Goal: Navigation & Orientation: Find specific page/section

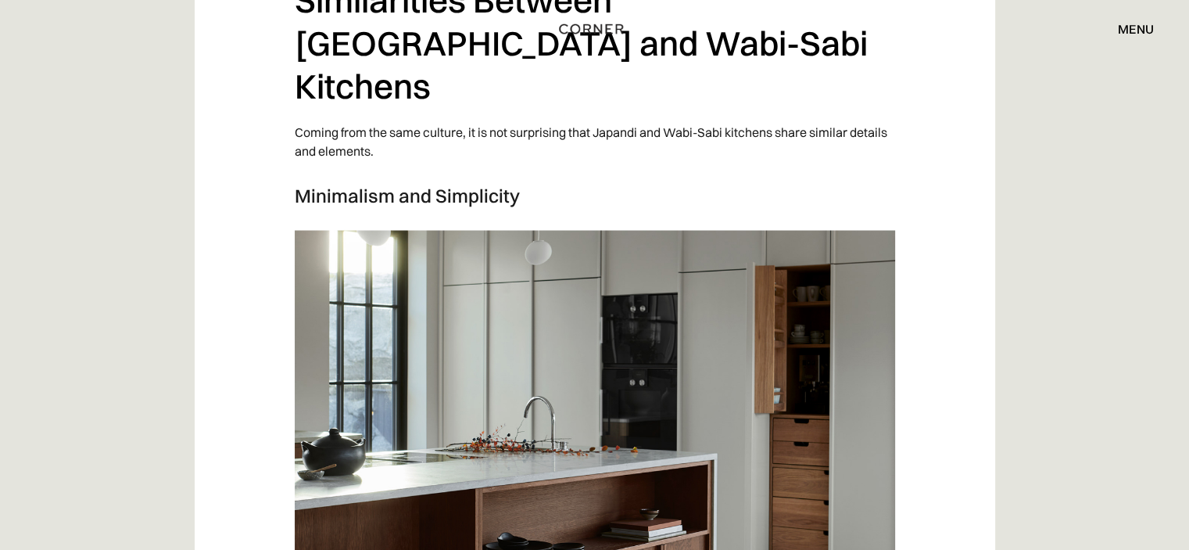
scroll to position [3050, 0]
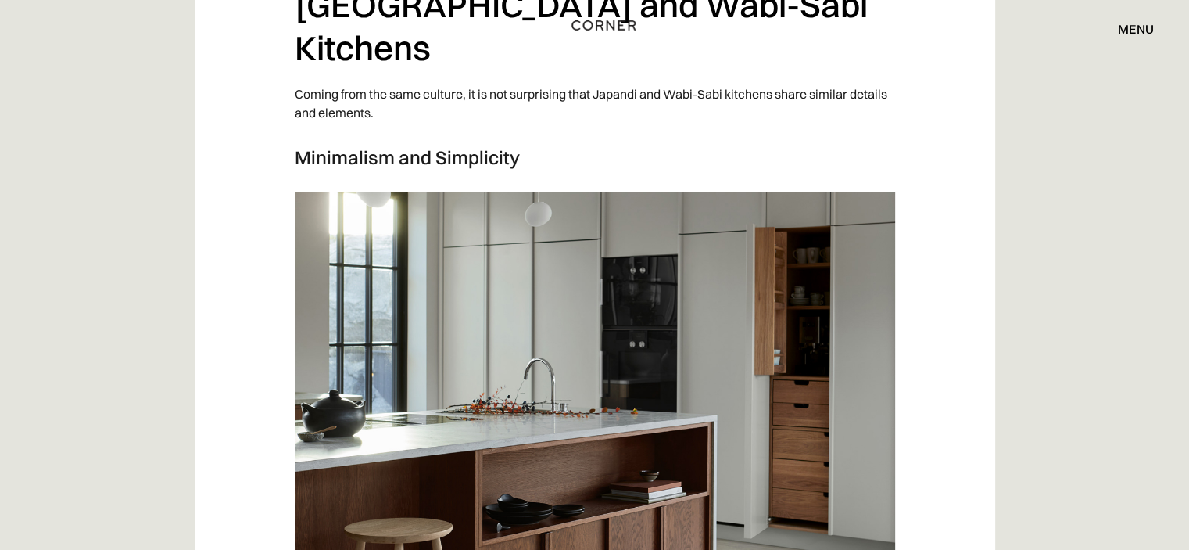
click at [622, 23] on img "home" at bounding box center [604, 25] width 64 height 20
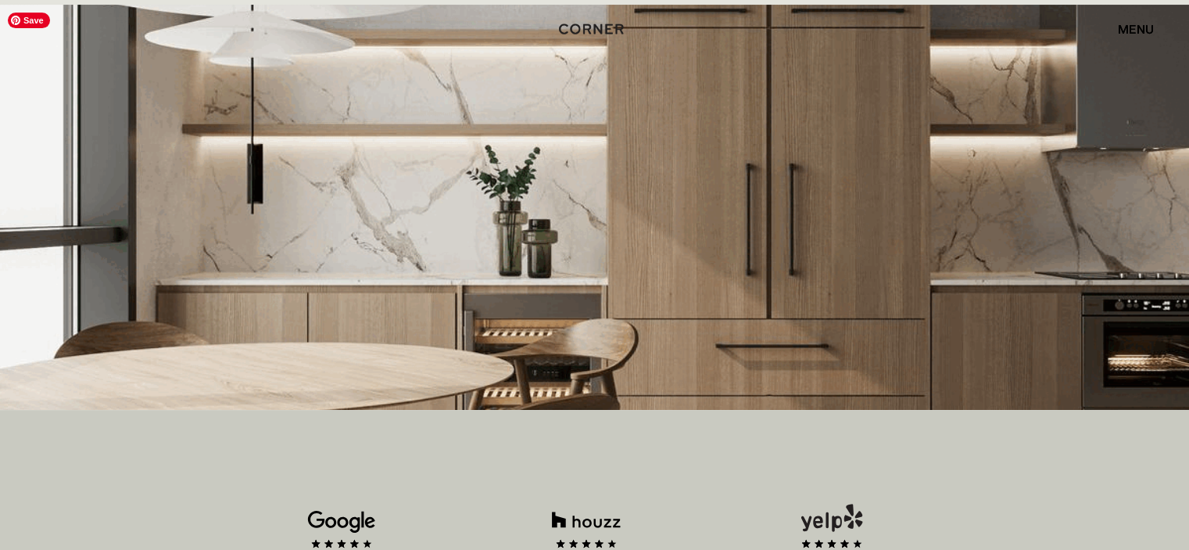
scroll to position [391, 0]
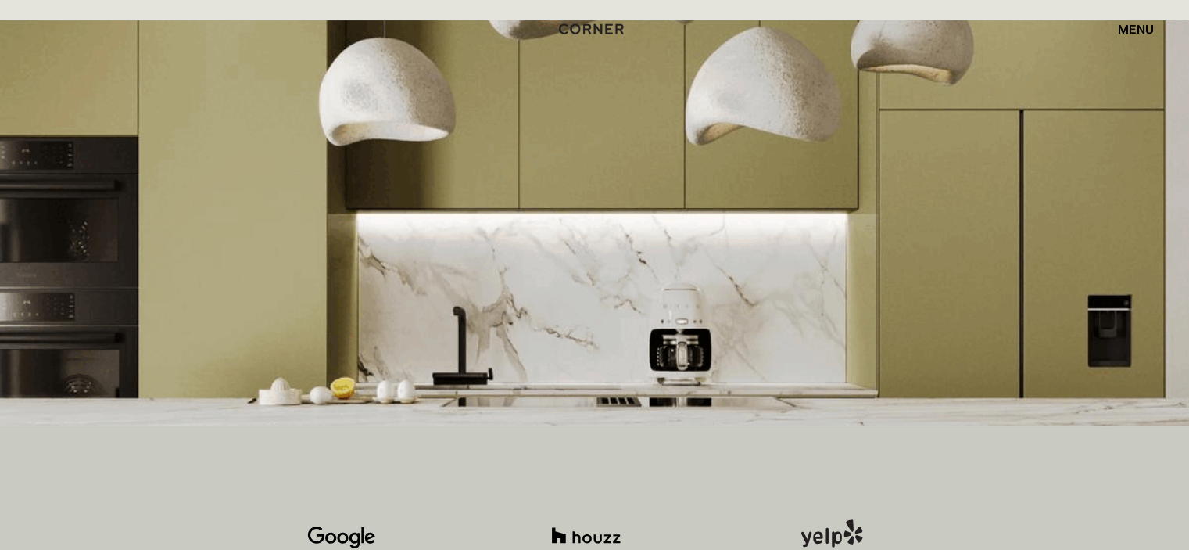
click at [1126, 42] on div "Shop Kitchens Shop Kitchens How it works How it works Projects Projects Inspira…" at bounding box center [594, 29] width 1189 height 58
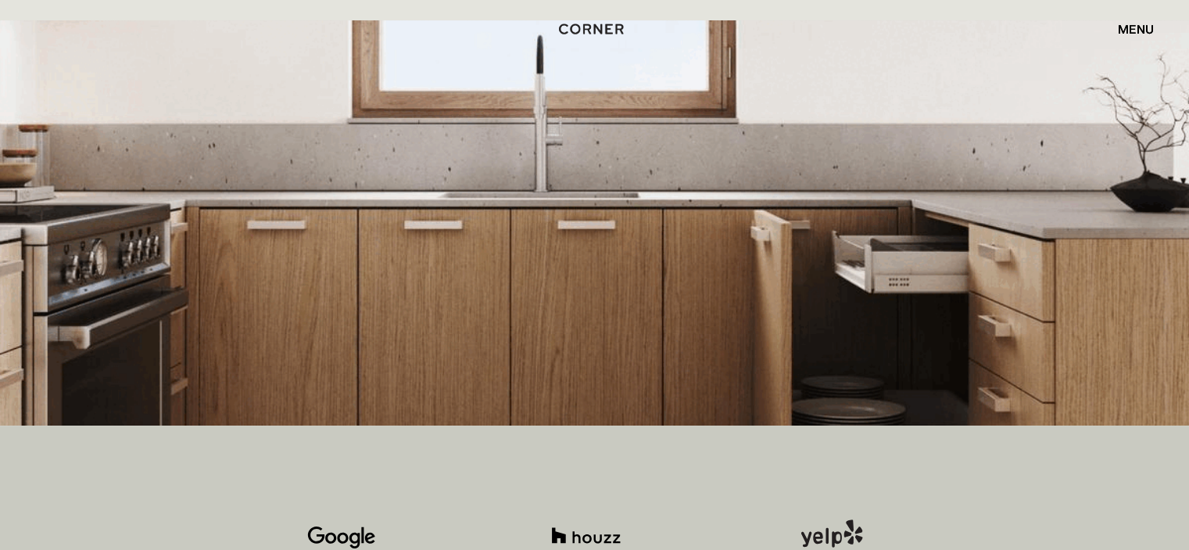
click at [1135, 18] on div "menu close" at bounding box center [1129, 29] width 52 height 27
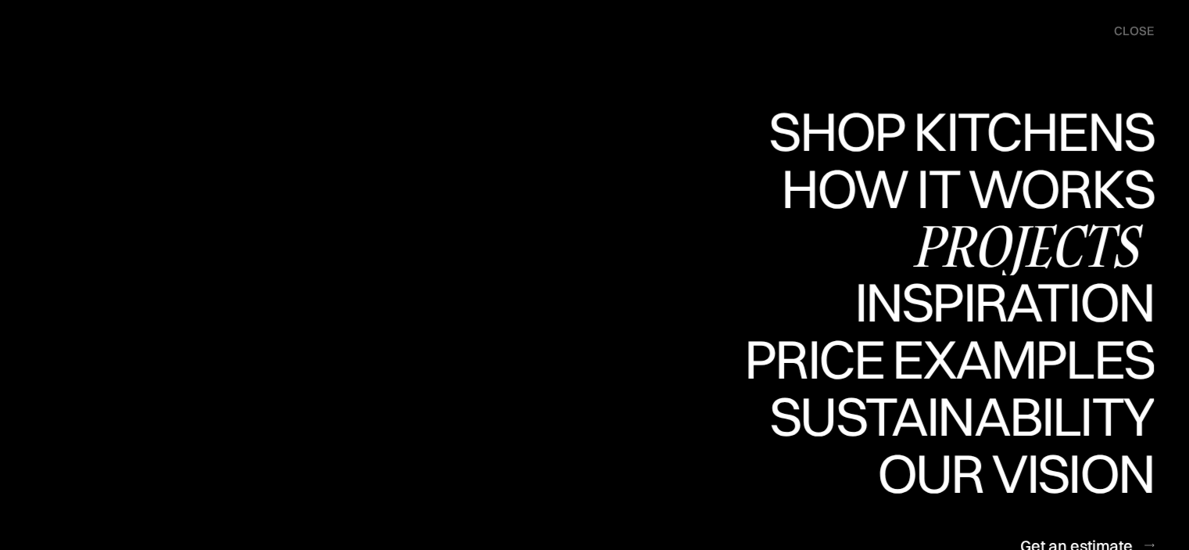
click at [1069, 250] on div "Projects" at bounding box center [1027, 244] width 253 height 55
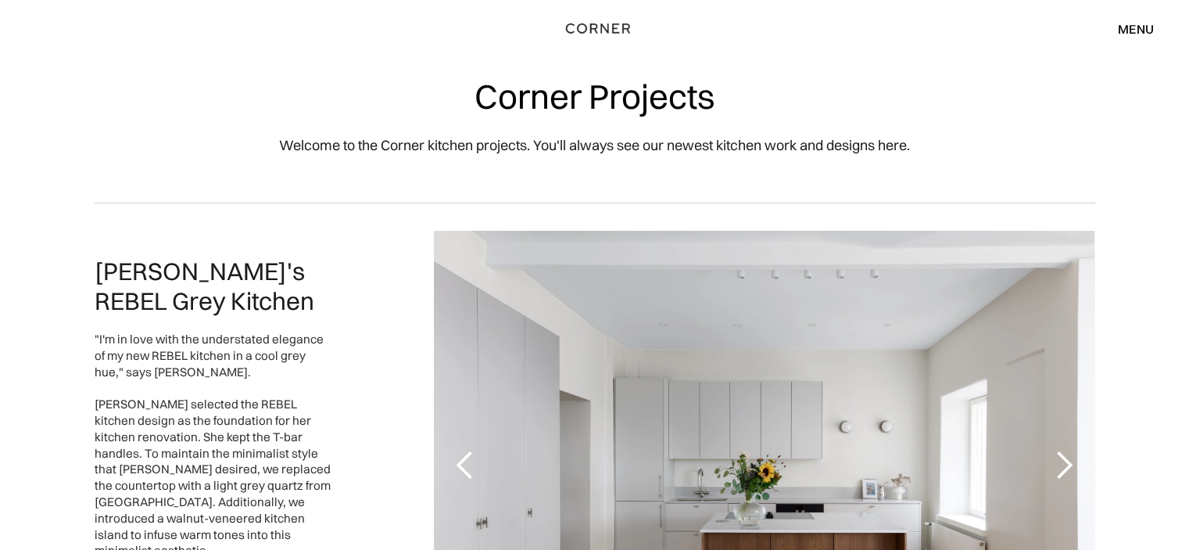
click at [612, 27] on img "home" at bounding box center [598, 28] width 64 height 20
